Goal: Task Accomplishment & Management: Complete application form

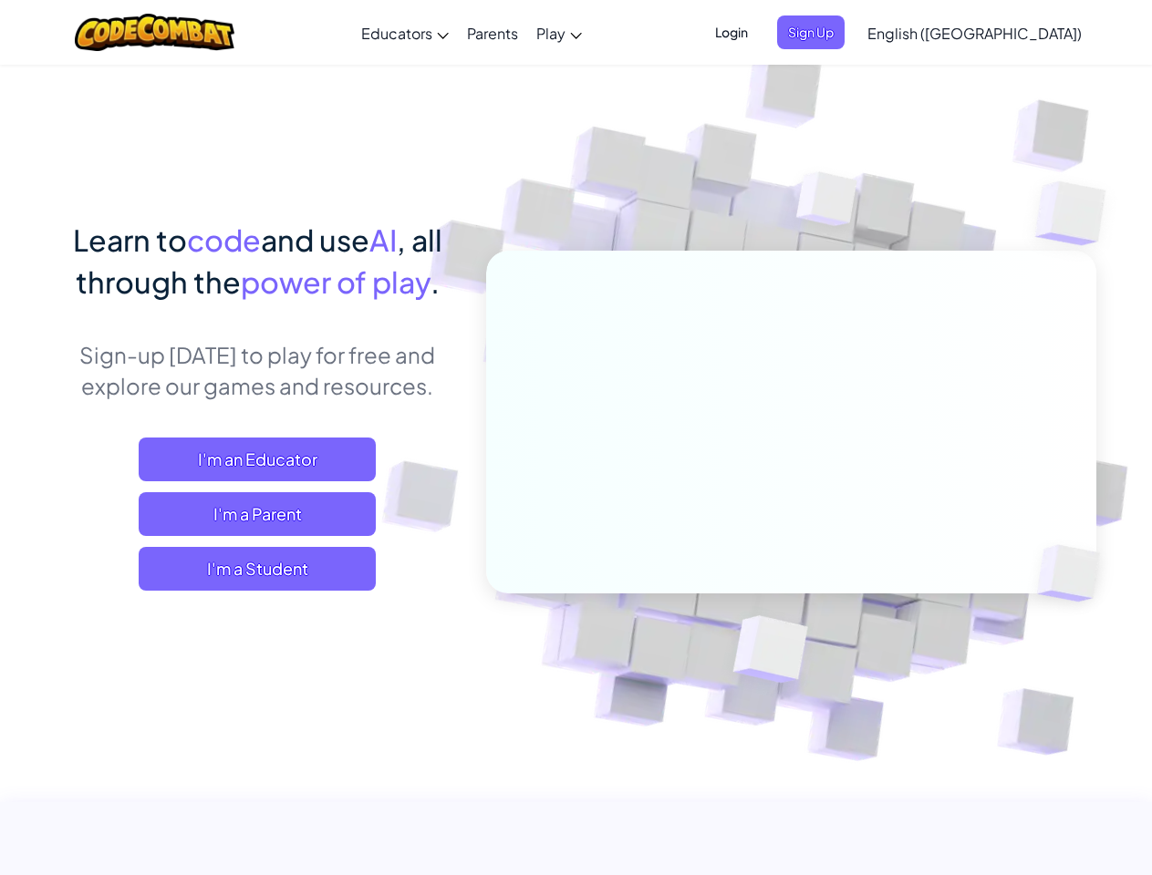
click at [759, 32] on span "Login" at bounding box center [731, 33] width 55 height 34
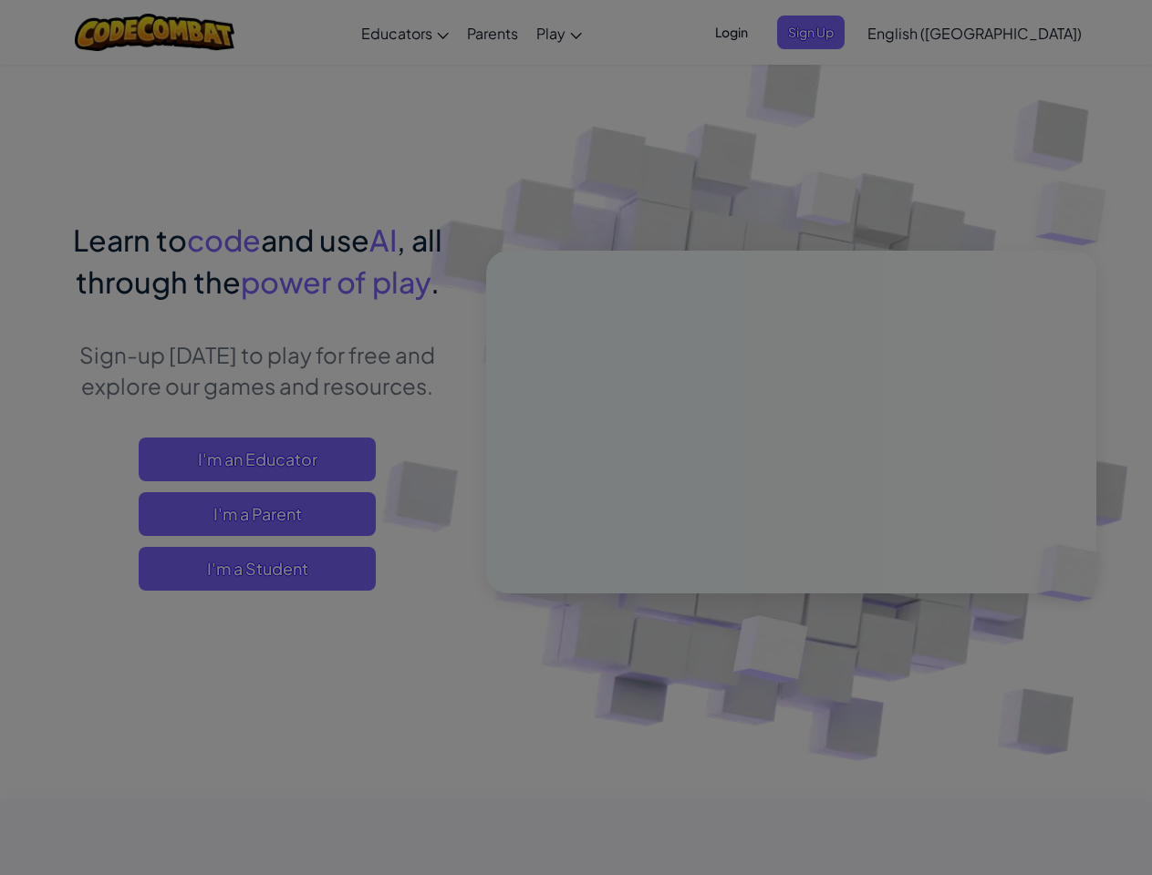
click at [841, 32] on div at bounding box center [576, 437] width 1152 height 875
click at [0, 0] on div "Log In Unknown Error Email or Username : Forgot your password? Password : Log I…" at bounding box center [0, 0] width 0 height 0
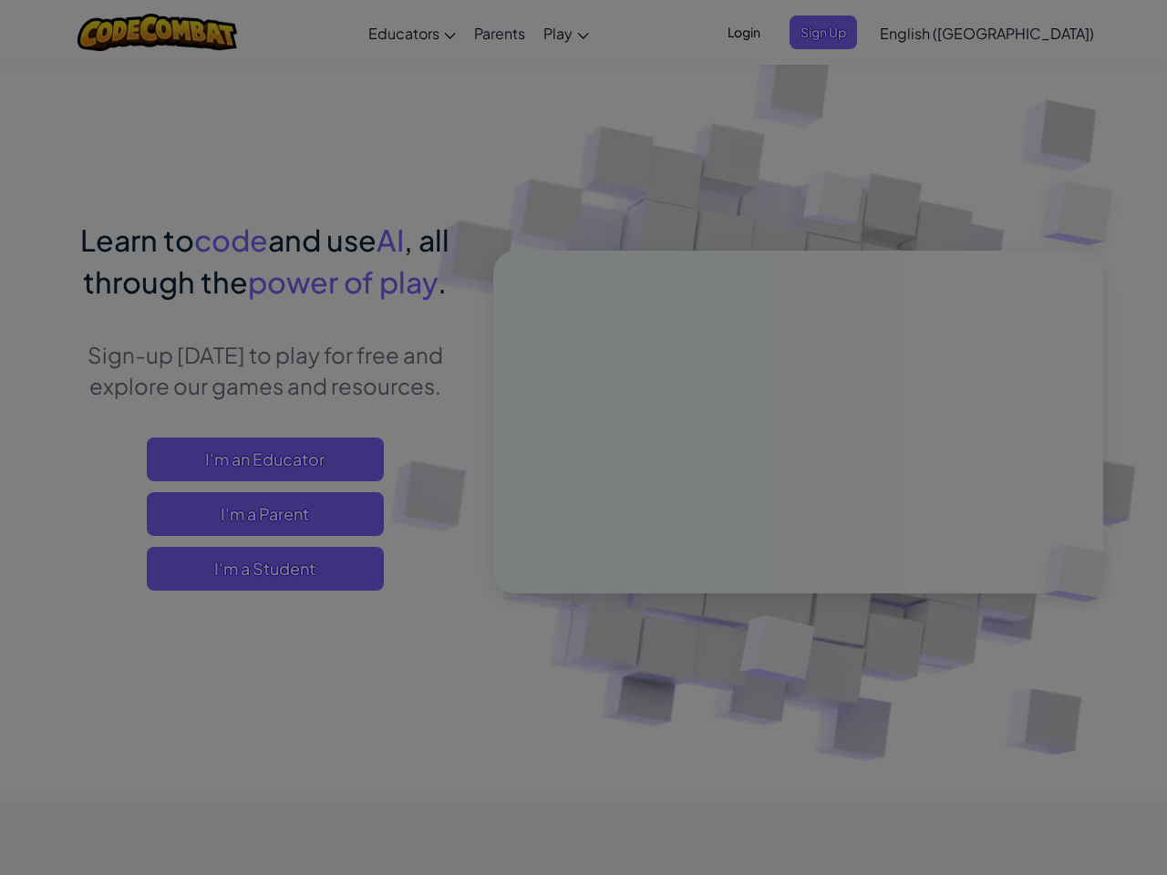
click at [922, 32] on div "Log In Unknown Error Email or Username : Forgot your password? Password : Log I…" at bounding box center [583, 437] width 1167 height 875
click at [1019, 33] on div at bounding box center [583, 437] width 1167 height 875
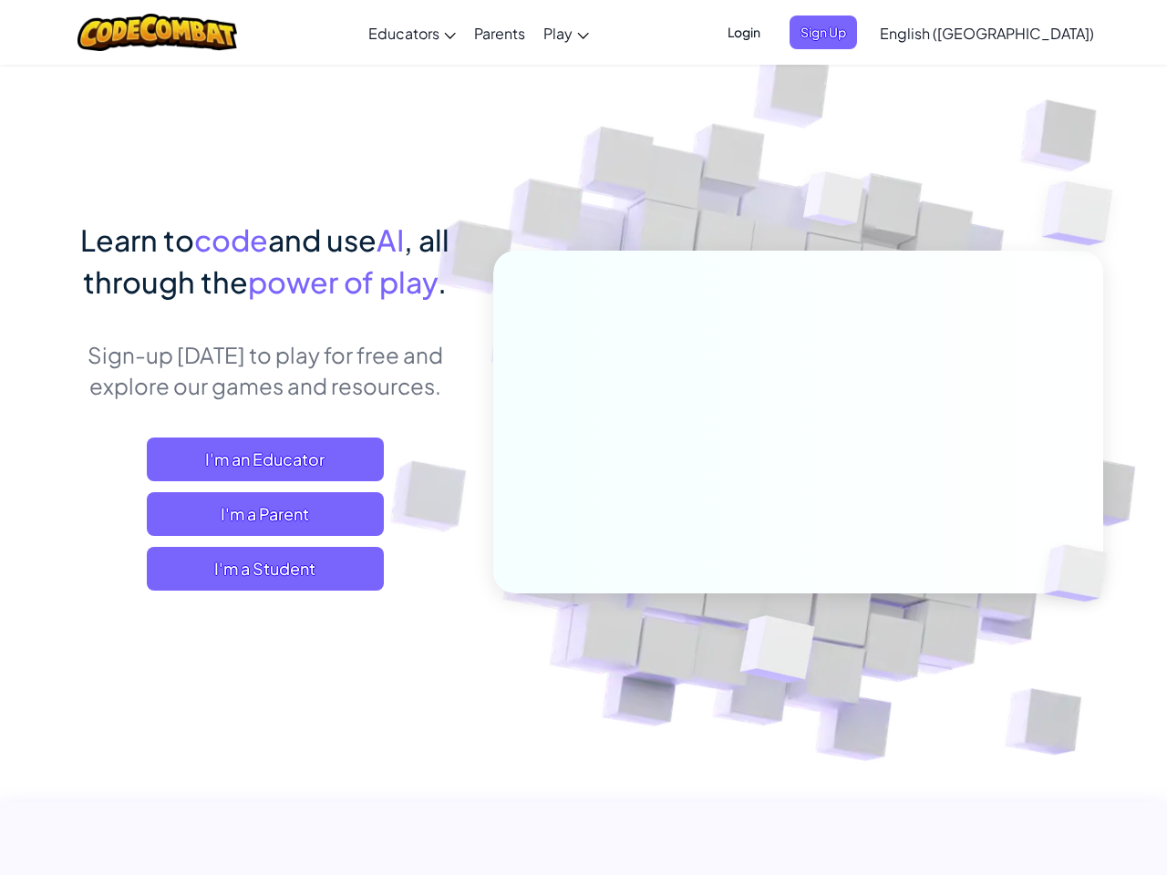
click at [257, 569] on span "I'm a Student" at bounding box center [265, 569] width 237 height 44
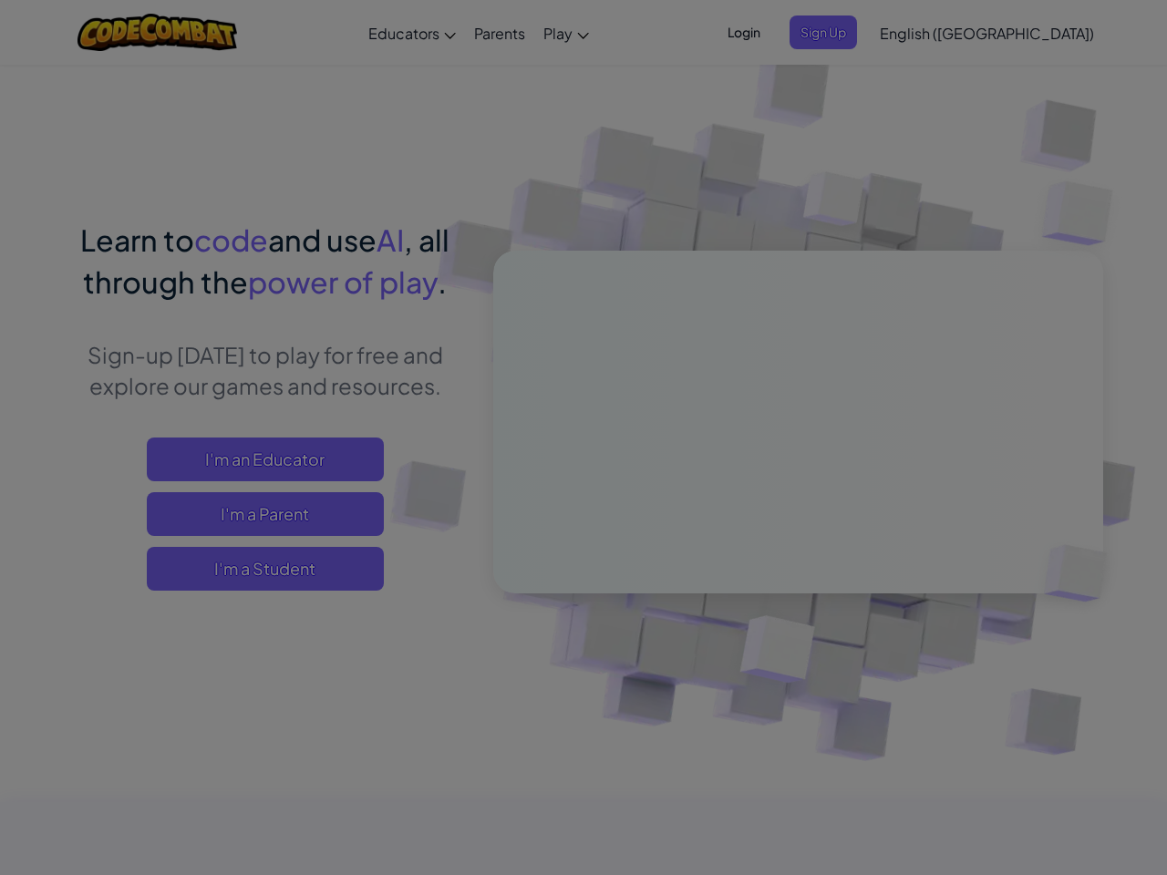
click at [0, 0] on div "Have a Class Code? Yes, I have a Class Code! Enter it here: Continue No, I don'…" at bounding box center [0, 0] width 0 height 0
